Goal: Information Seeking & Learning: Learn about a topic

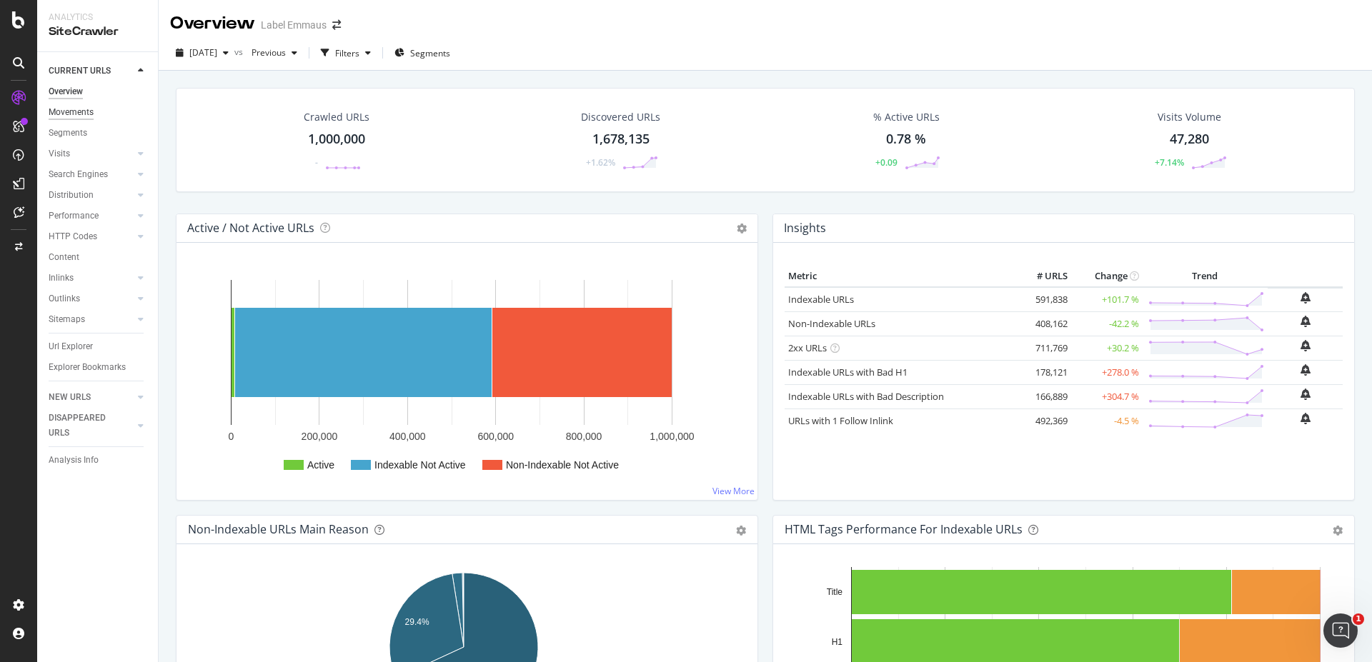
click at [82, 109] on div "Movements" at bounding box center [71, 112] width 45 height 15
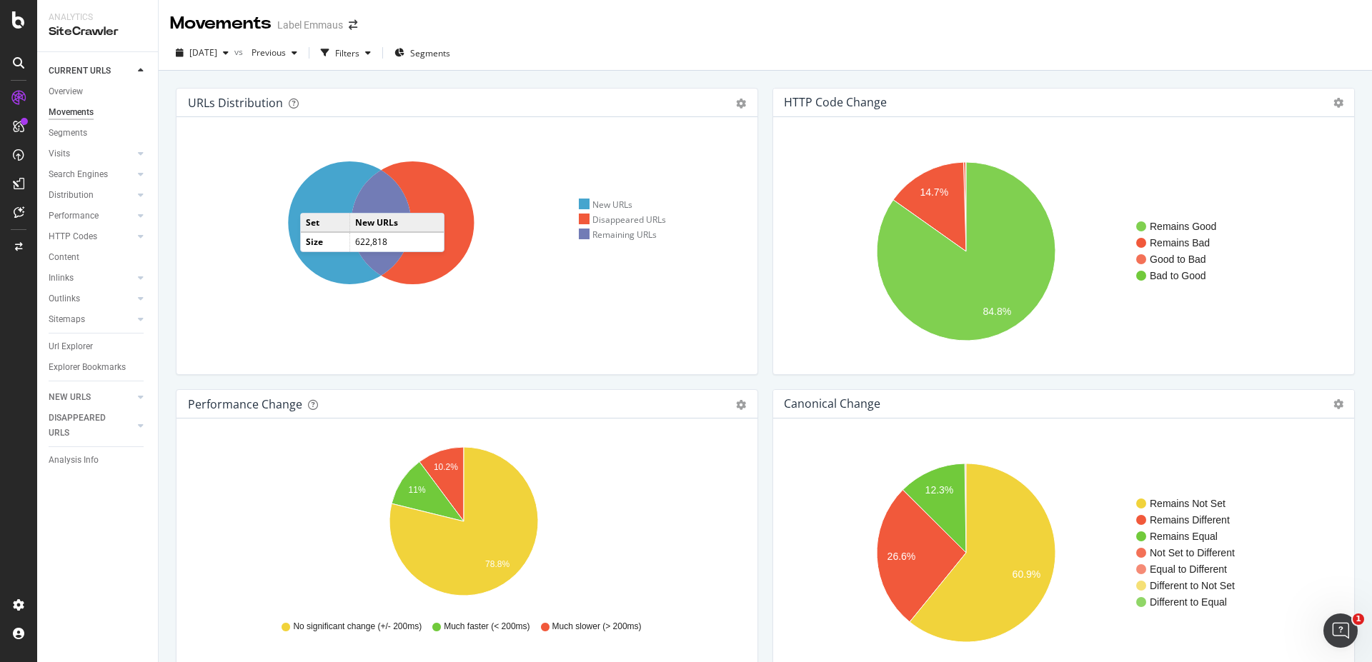
click at [314, 199] on icon at bounding box center [349, 223] width 123 height 123
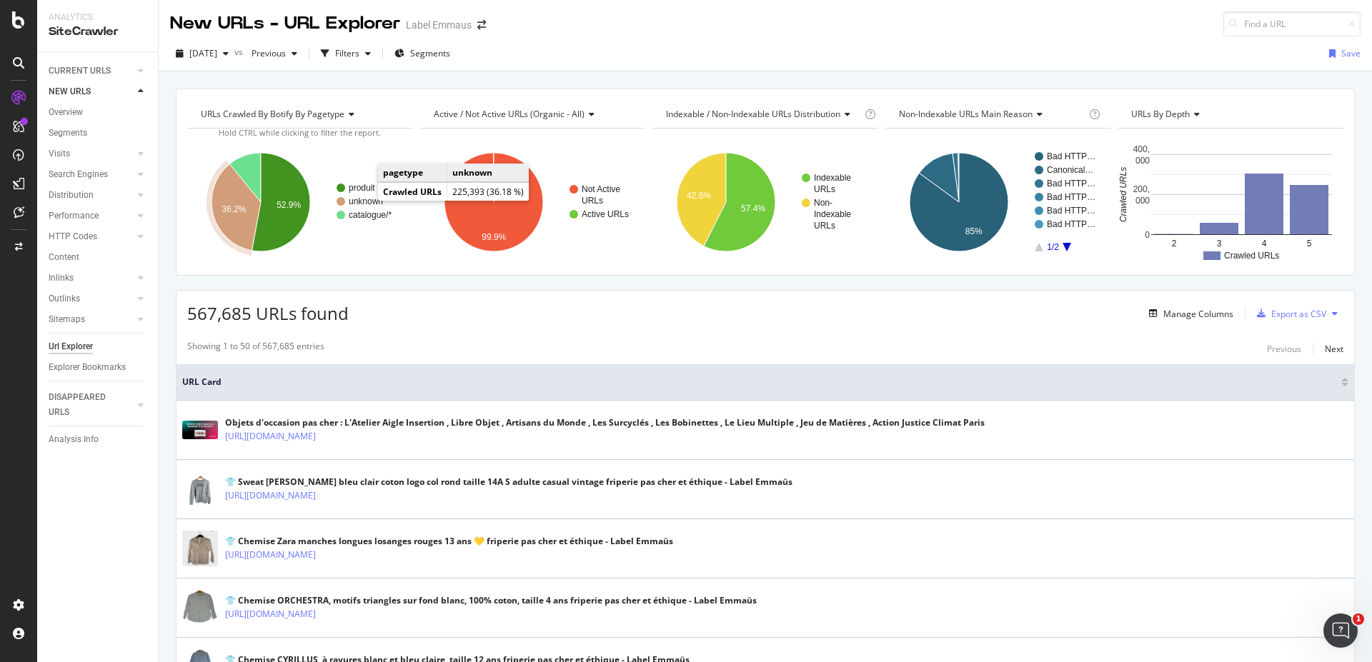
click at [364, 201] on text "unknown" at bounding box center [366, 202] width 34 height 10
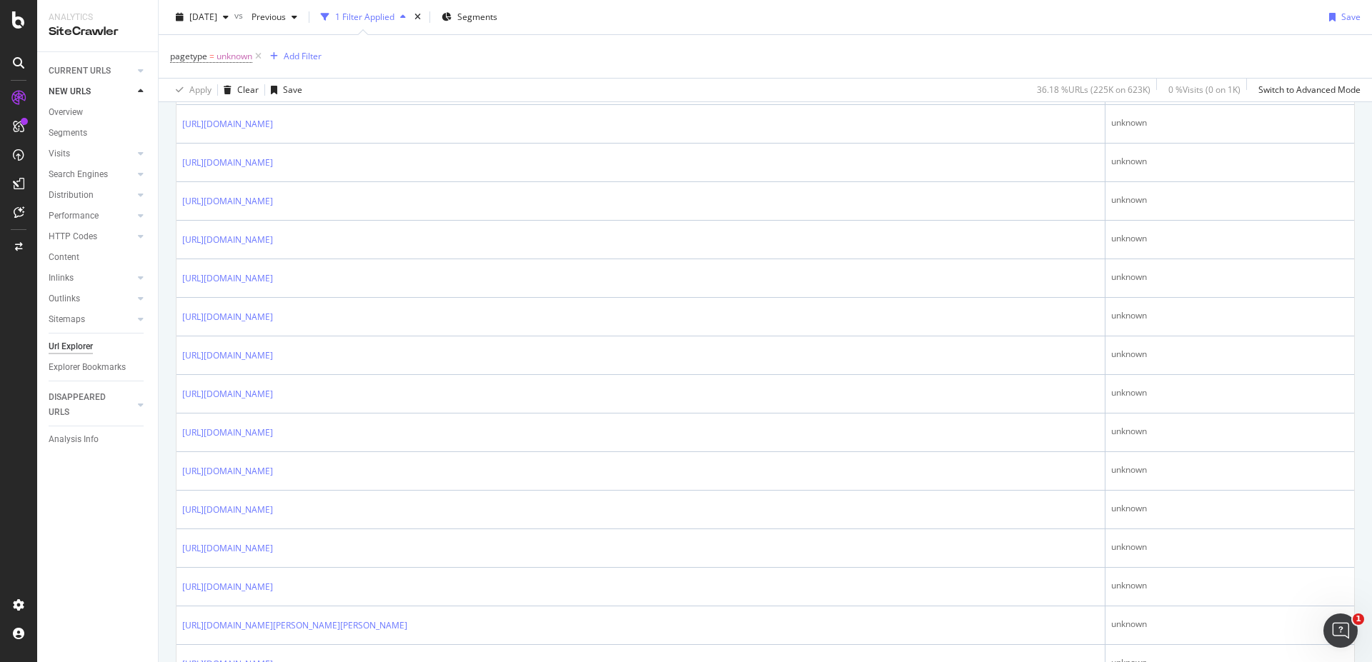
scroll to position [1604, 0]
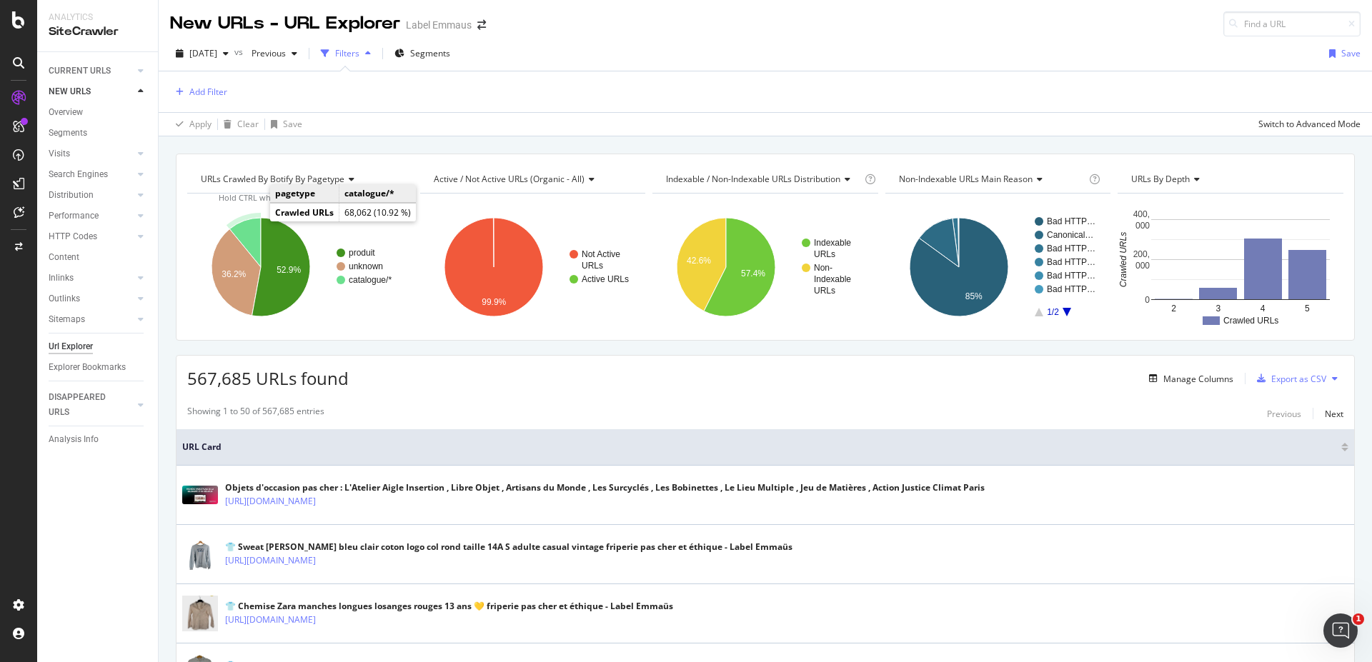
click at [252, 232] on icon "A chart." at bounding box center [244, 242] width 31 height 49
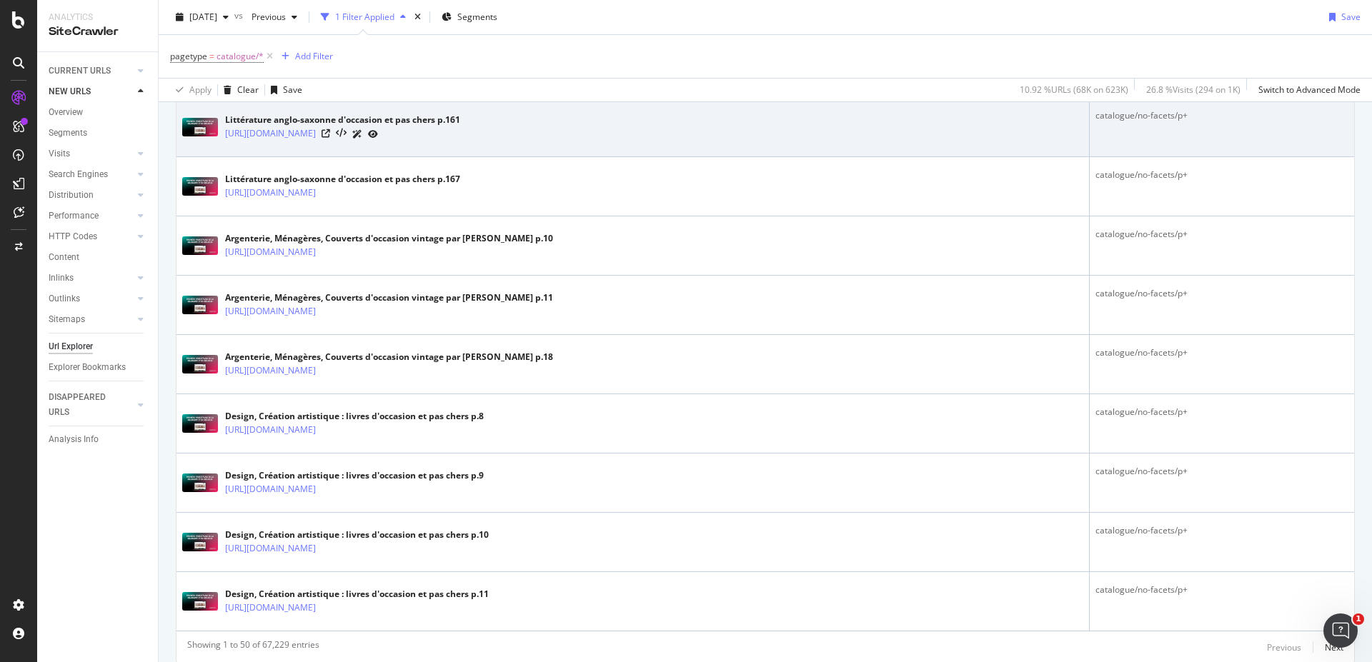
scroll to position [2861, 0]
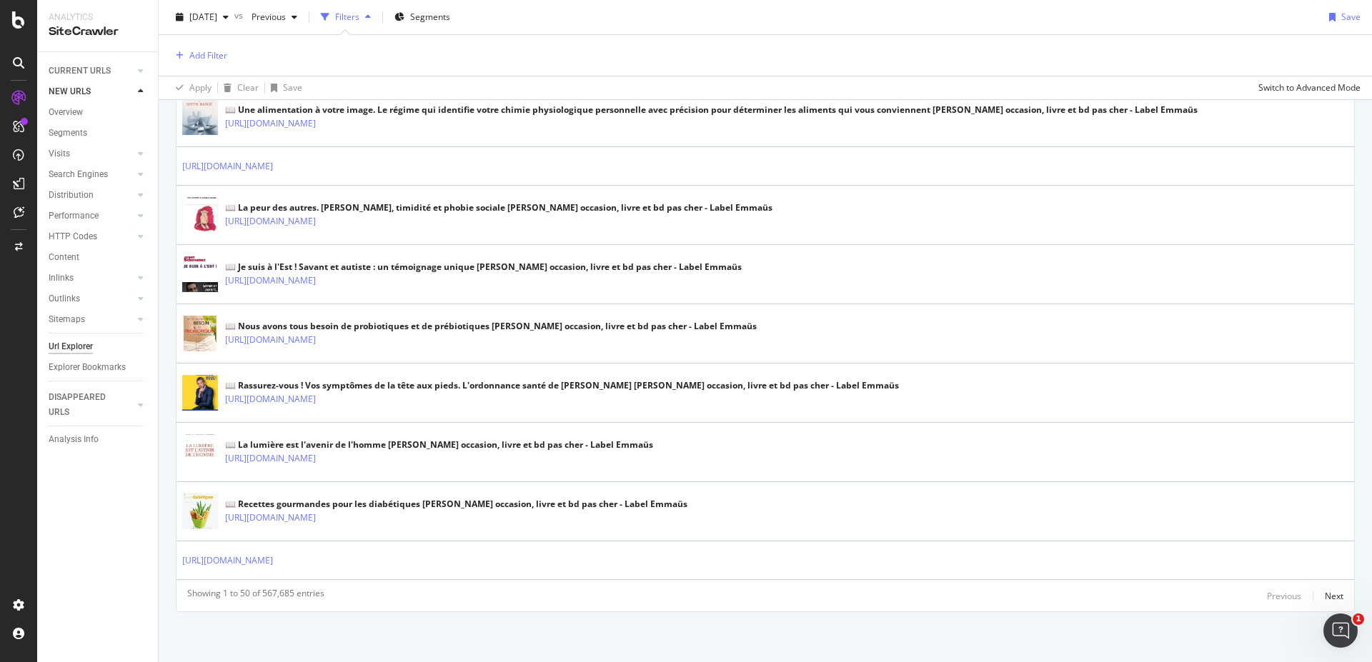
scroll to position [2753, 0]
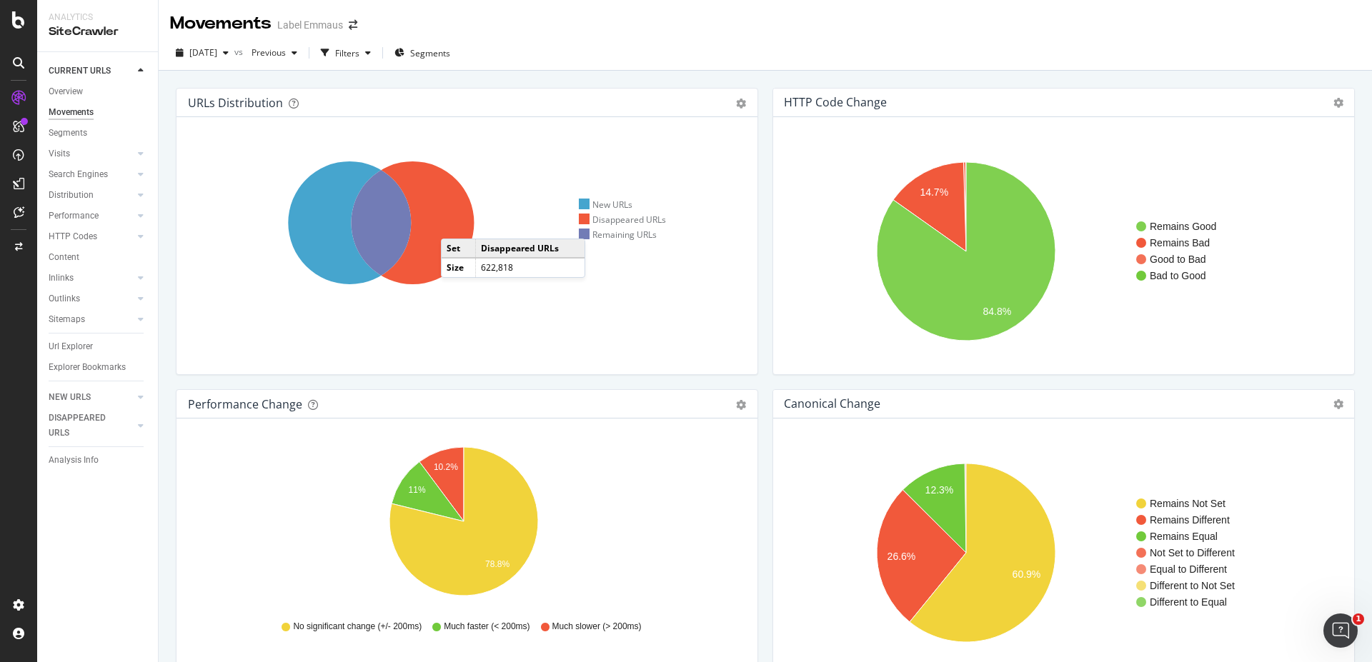
click at [451, 223] on icon at bounding box center [412, 223] width 123 height 123
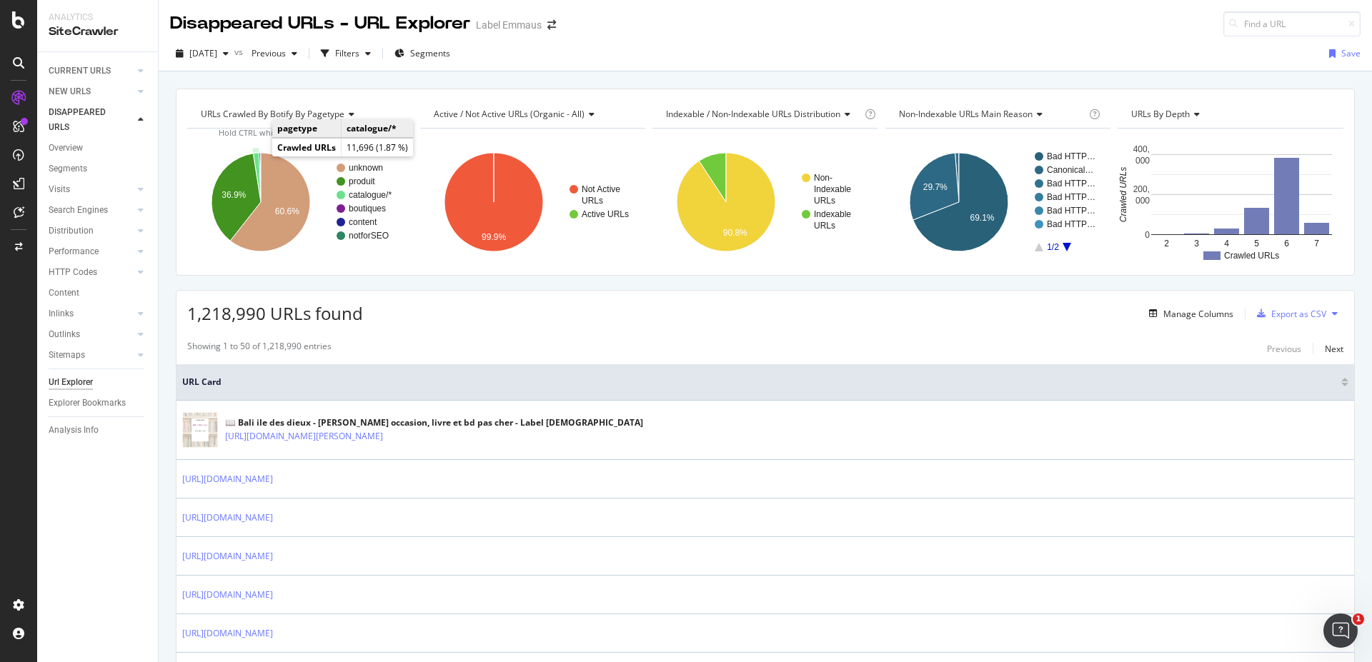
click at [257, 157] on icon "A chart." at bounding box center [257, 177] width 8 height 49
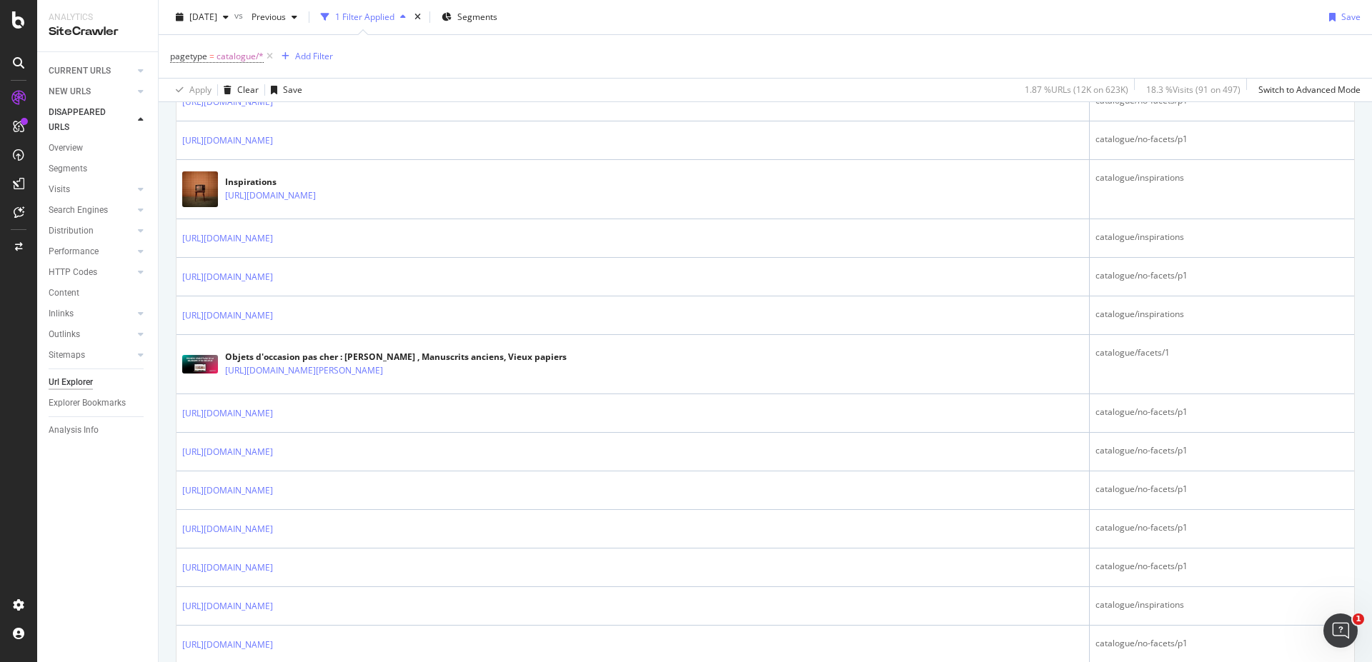
scroll to position [1881, 0]
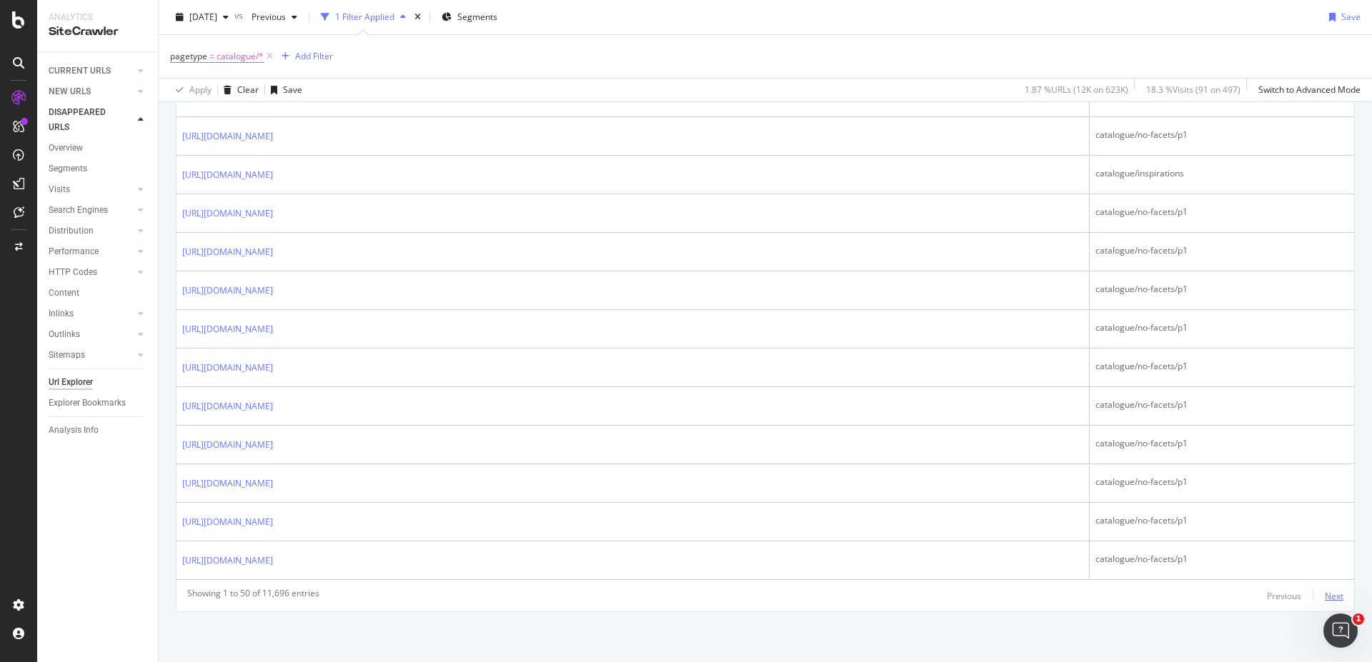
click at [1325, 594] on div "Next" at bounding box center [1334, 596] width 19 height 12
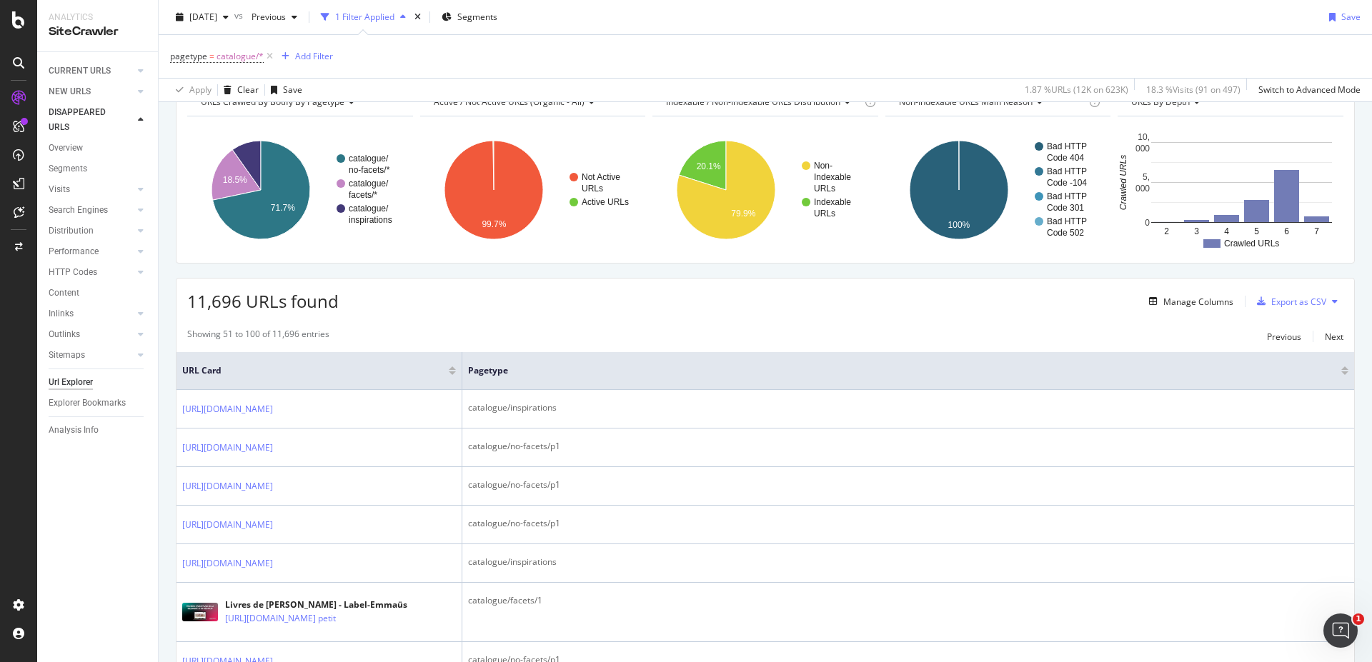
scroll to position [66, 0]
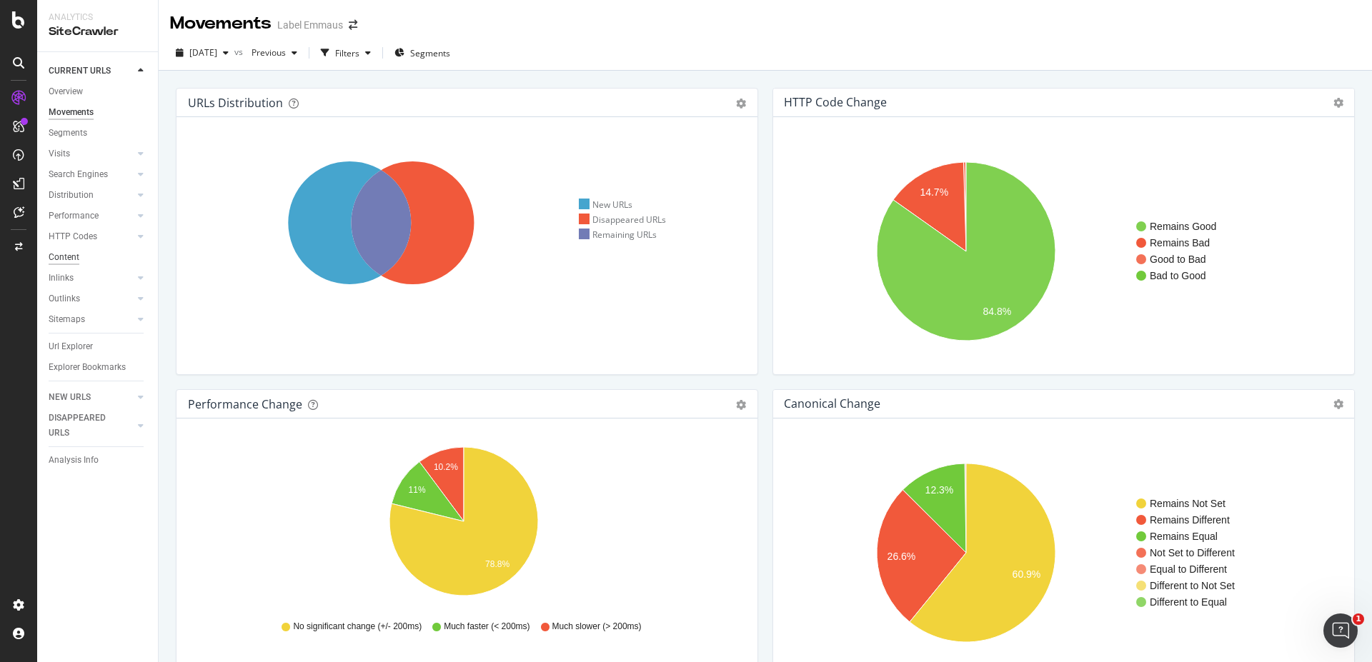
click at [71, 254] on div "Content" at bounding box center [64, 257] width 31 height 15
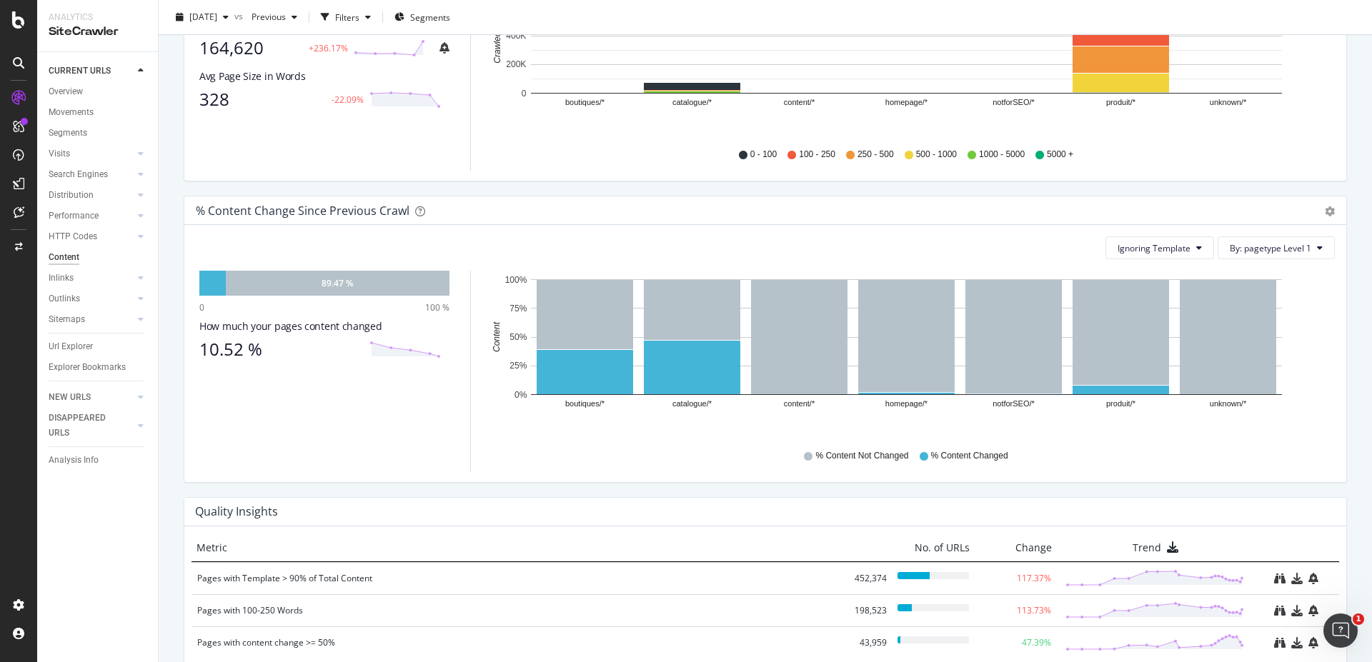
scroll to position [656, 0]
